Goal: Find specific page/section: Find specific page/section

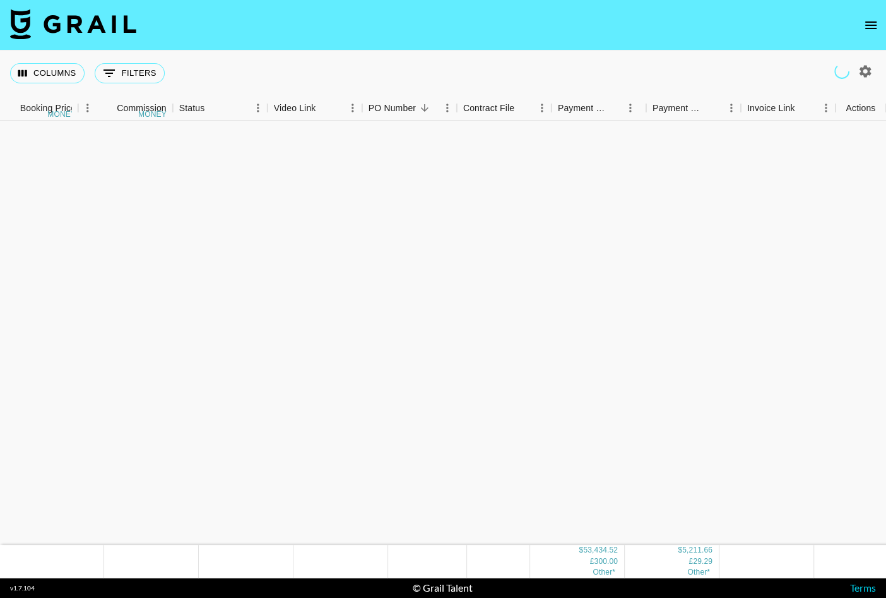
scroll to position [1295, 547]
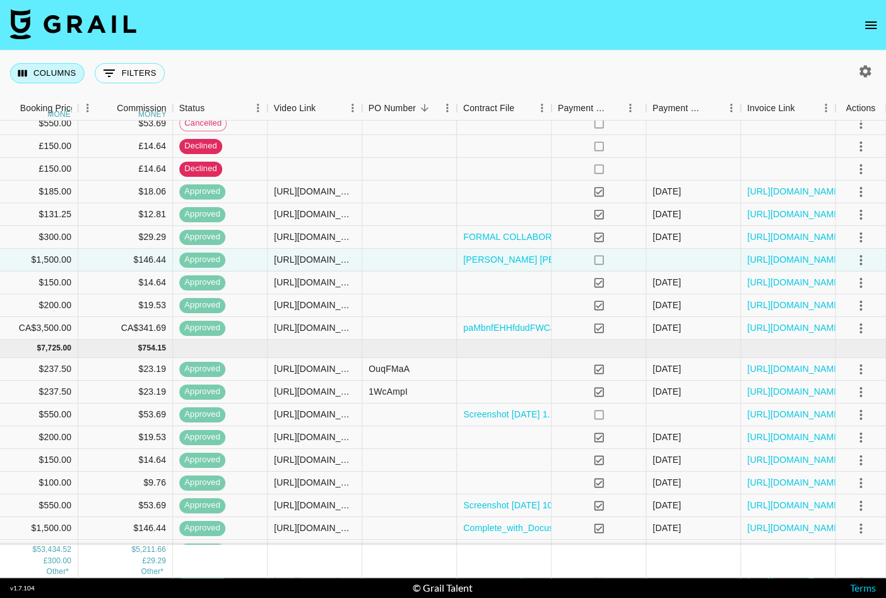
click at [48, 65] on button "Columns" at bounding box center [47, 73] width 74 height 20
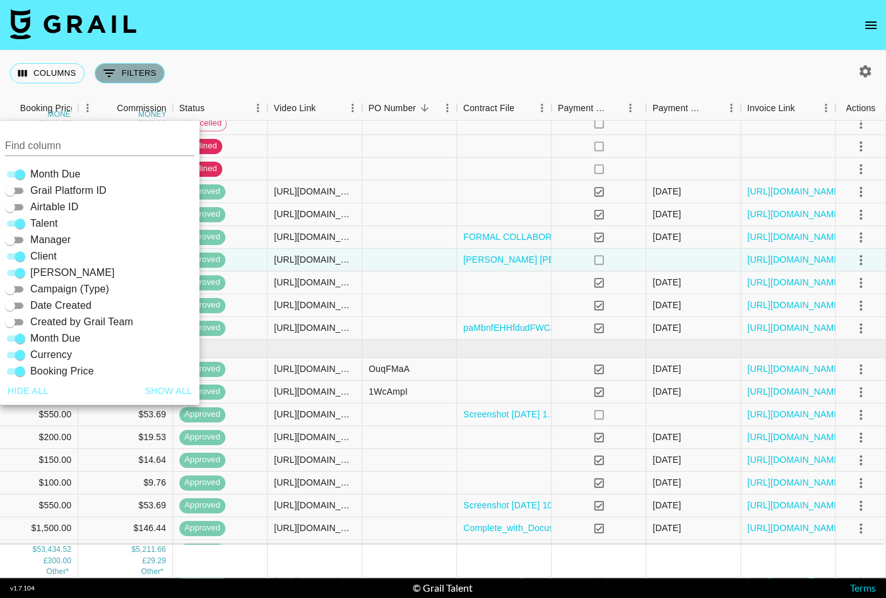
click at [107, 69] on icon "Show filters" at bounding box center [109, 73] width 15 height 15
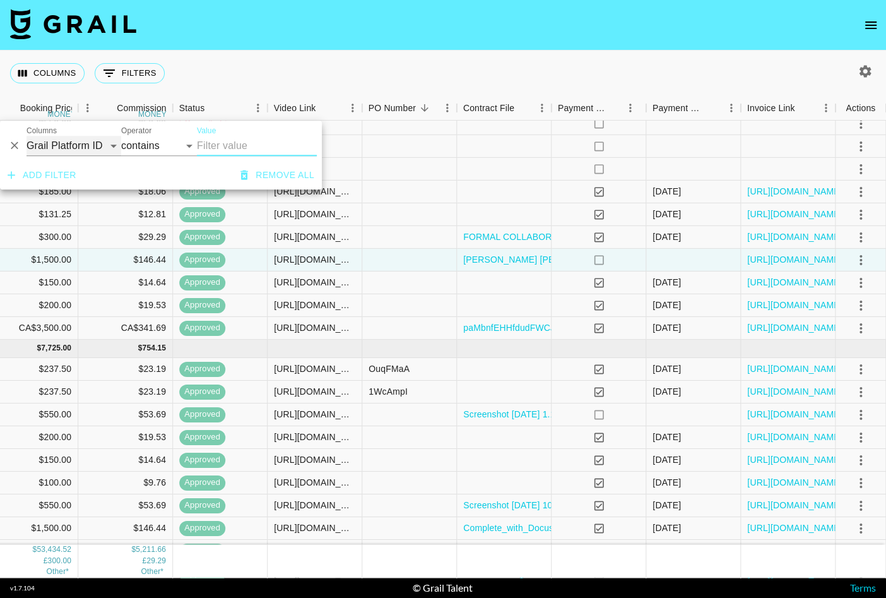
click at [92, 142] on select "Grail Platform ID Airtable ID Talent Manager Client [PERSON_NAME] Campaign (Typ…" at bounding box center [74, 146] width 95 height 20
select select "talentName"
click at [27, 136] on select "Grail Platform ID Airtable ID Talent Manager Client [PERSON_NAME] Campaign (Typ…" at bounding box center [74, 146] width 95 height 20
click at [220, 145] on input "Value" at bounding box center [257, 146] width 120 height 20
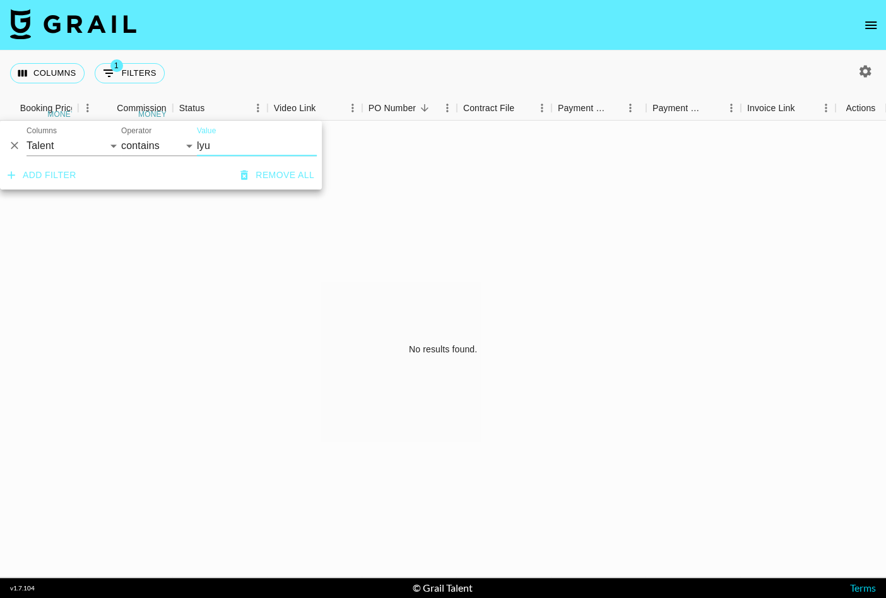
scroll to position [0, 547]
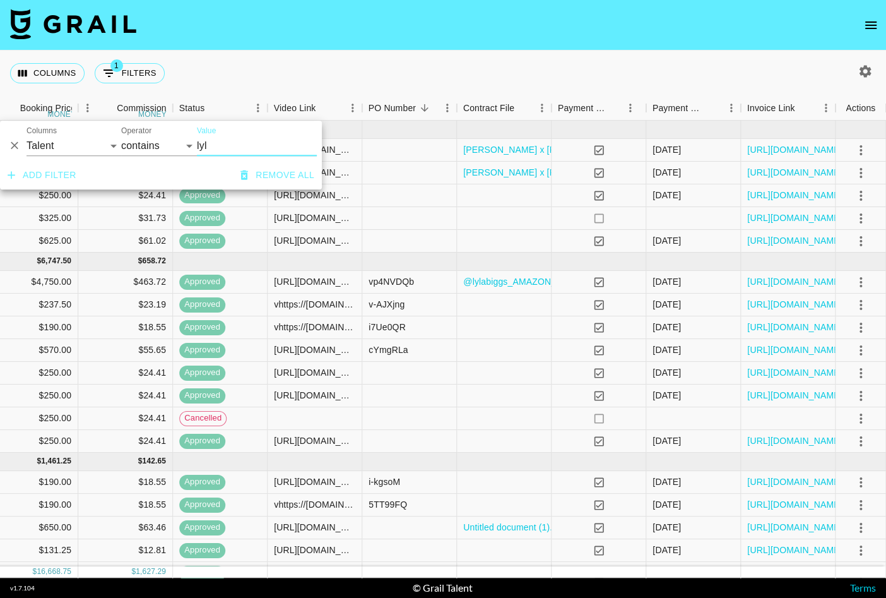
type input "lyl"
click at [355, 71] on div "Columns 1 Filters + Booking" at bounding box center [443, 72] width 886 height 45
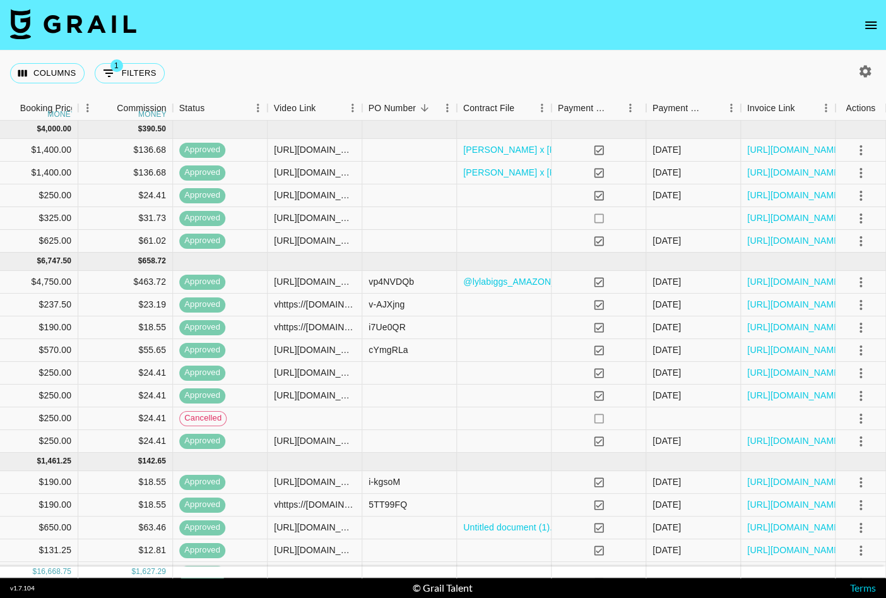
click at [858, 76] on icon "button" at bounding box center [865, 71] width 15 height 15
select select "[DATE]"
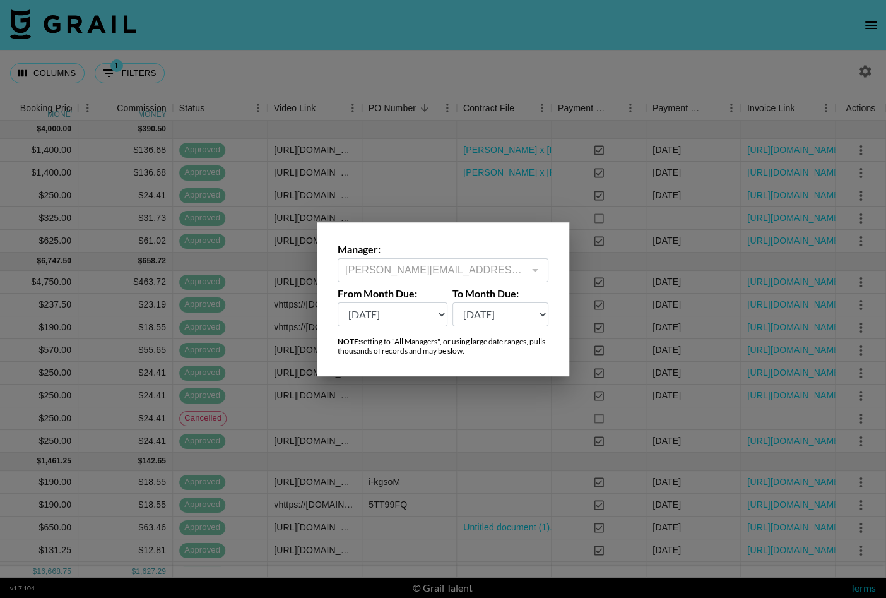
click at [401, 313] on select "[DATE] Sep '[DATE] [DATE] '[DATE] May '[DATE] Mar '[DATE] Jan '[DATE] Nov '[DAT…" at bounding box center [393, 314] width 110 height 24
click at [338, 302] on select "[DATE] Sep '[DATE] [DATE] '[DATE] May '[DATE] Mar '[DATE] Jan '[DATE] Nov '[DAT…" at bounding box center [393, 314] width 110 height 24
click at [502, 50] on div at bounding box center [443, 299] width 886 height 598
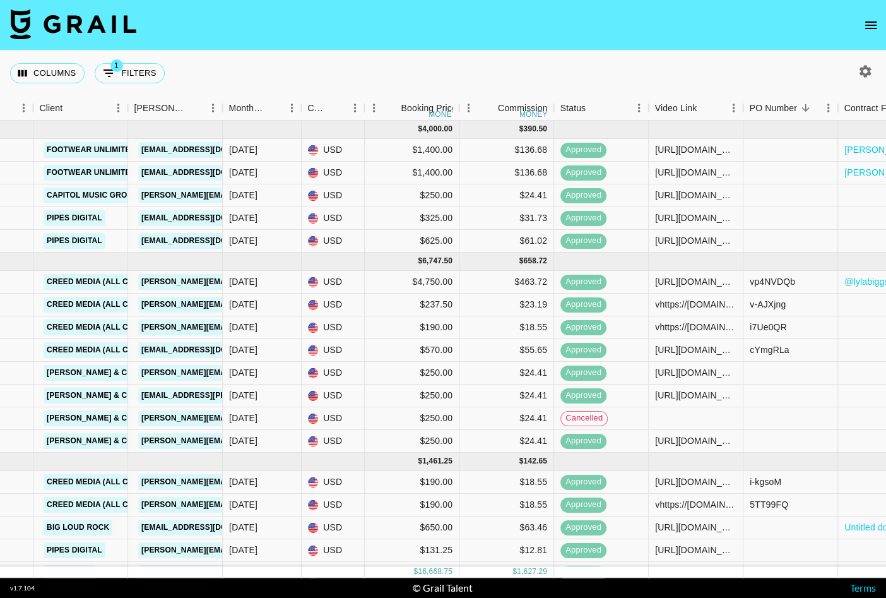
scroll to position [1, 165]
